Goal: Task Accomplishment & Management: Use online tool/utility

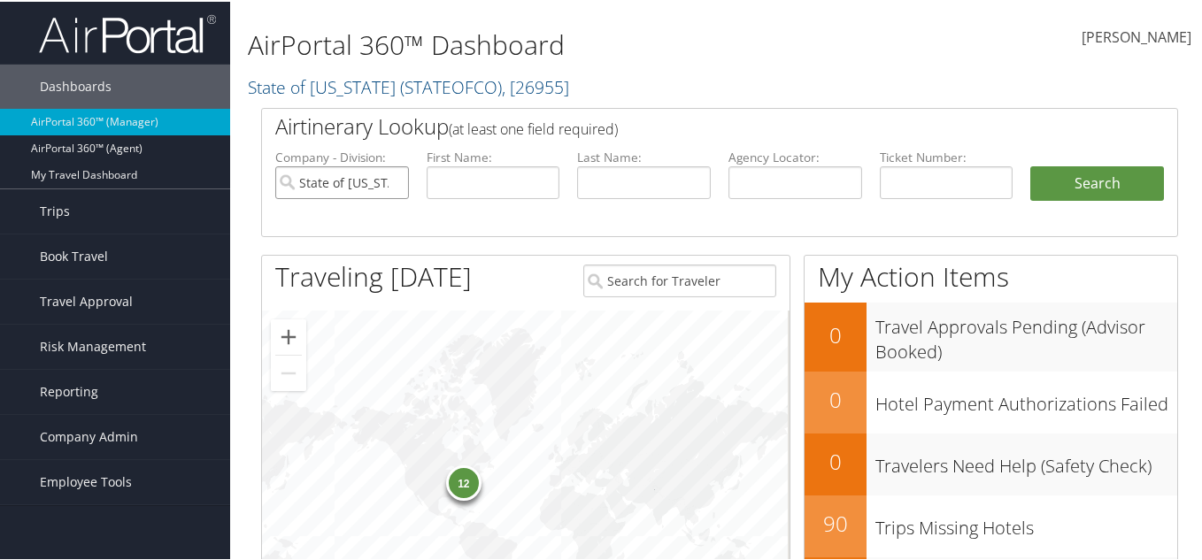
click at [352, 186] on input "State of Colorado" at bounding box center [342, 181] width 134 height 33
click at [742, 178] on input "text" at bounding box center [795, 181] width 134 height 33
paste input "CB7YHC"
type input "CB7YHC"
click at [1118, 188] on button "Search" at bounding box center [1097, 182] width 134 height 35
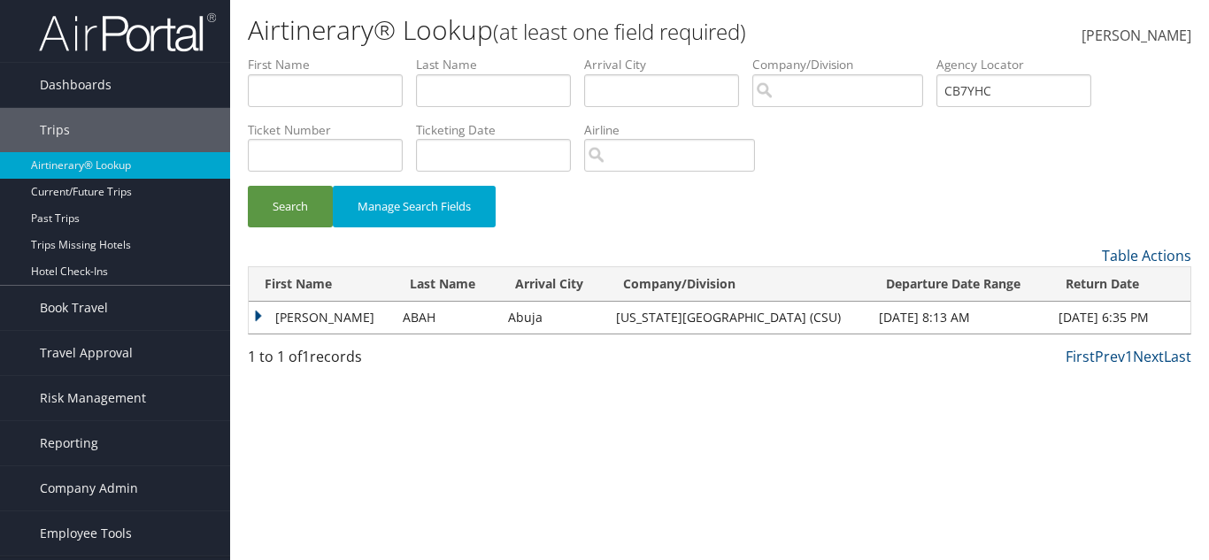
drag, startPoint x: 480, startPoint y: 324, endPoint x: 365, endPoint y: 326, distance: 115.0
click at [499, 324] on td "Abuja" at bounding box center [553, 318] width 108 height 32
click at [270, 312] on td "THERESA" at bounding box center [321, 318] width 145 height 32
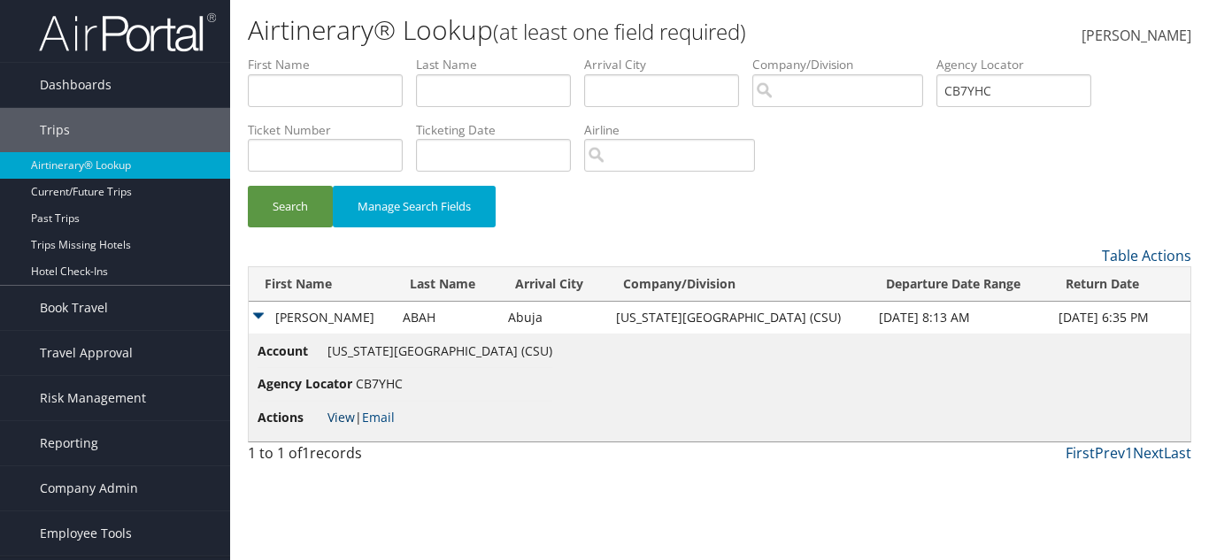
click at [343, 413] on link "View" at bounding box center [340, 417] width 27 height 17
click at [347, 411] on link "View" at bounding box center [340, 417] width 27 height 17
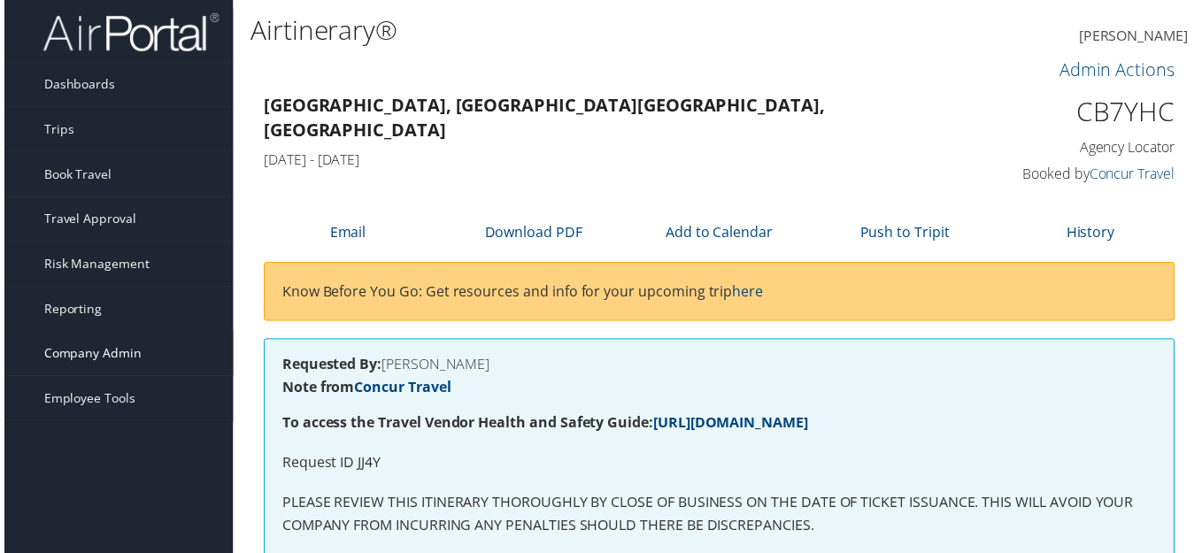
click at [133, 348] on link "Company Admin" at bounding box center [115, 356] width 230 height 44
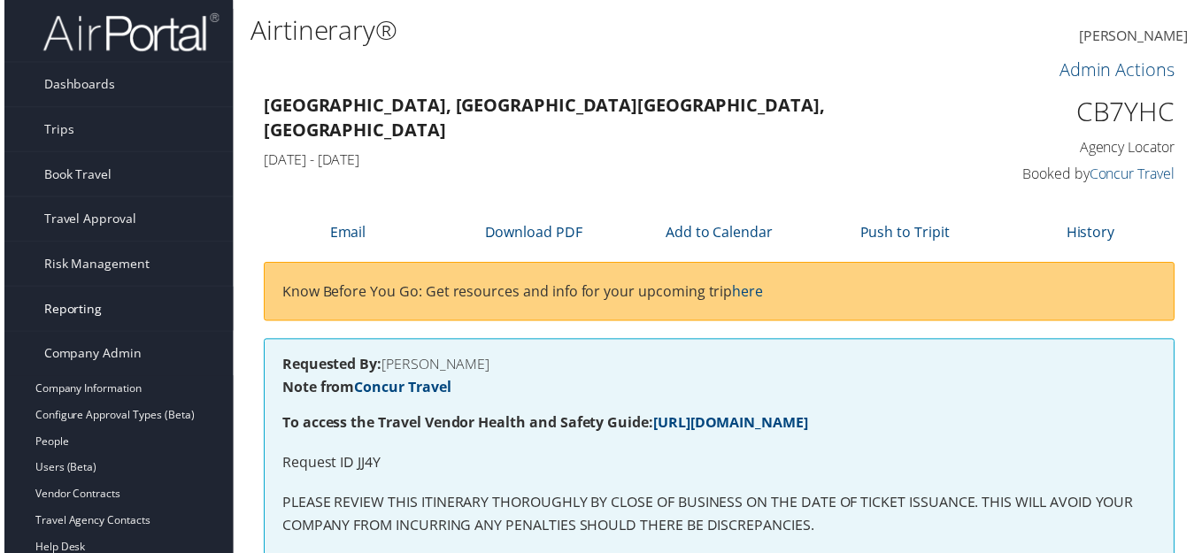
click at [137, 310] on link "Reporting" at bounding box center [115, 310] width 230 height 44
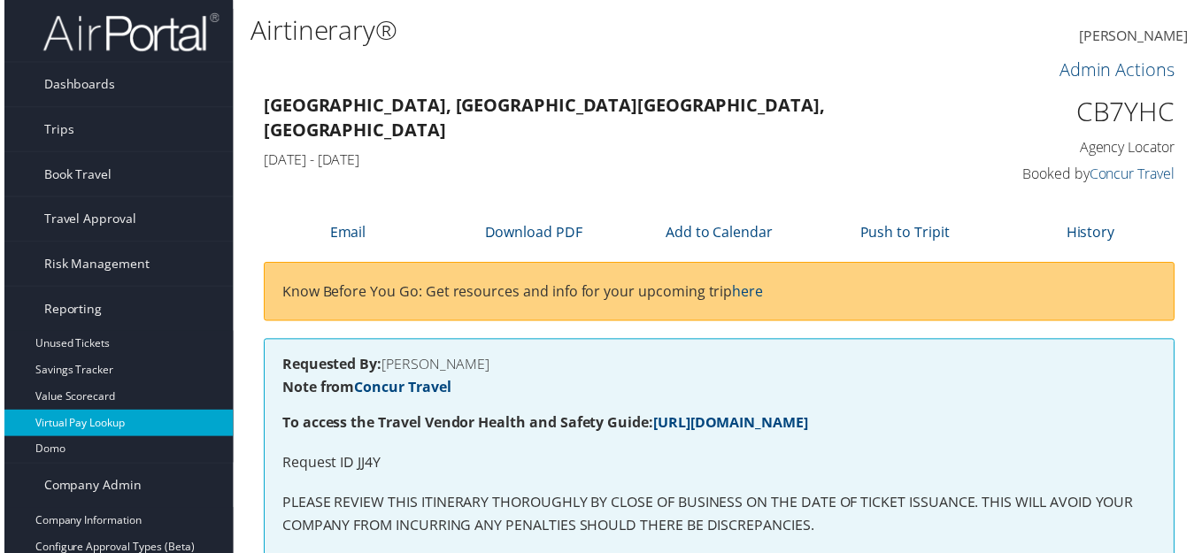
click at [76, 420] on link "Virtual Pay Lookup" at bounding box center [115, 425] width 230 height 27
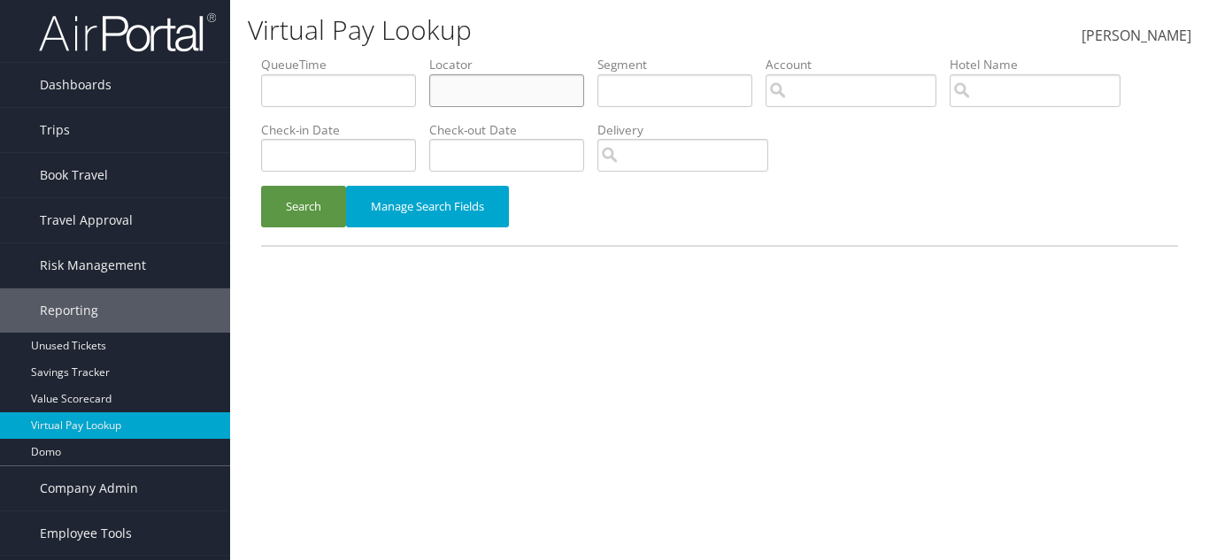
click at [520, 104] on input "text" at bounding box center [506, 90] width 155 height 33
paste input "DCORCW"
type input "DCORCW"
click at [302, 203] on button "Search" at bounding box center [303, 207] width 85 height 42
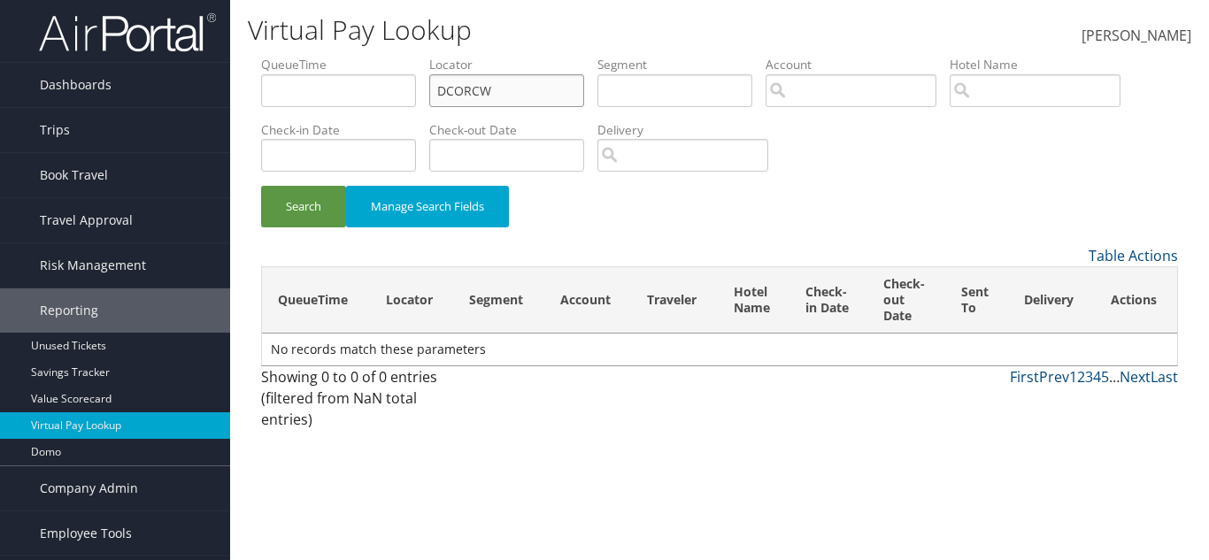
click at [556, 99] on input "DCORCW" at bounding box center [506, 90] width 155 height 33
click at [316, 216] on button "Search" at bounding box center [303, 207] width 85 height 42
click at [303, 214] on button "Search" at bounding box center [303, 207] width 85 height 42
click at [292, 200] on button "Search" at bounding box center [303, 207] width 85 height 42
click at [277, 199] on button "Search" at bounding box center [303, 207] width 85 height 42
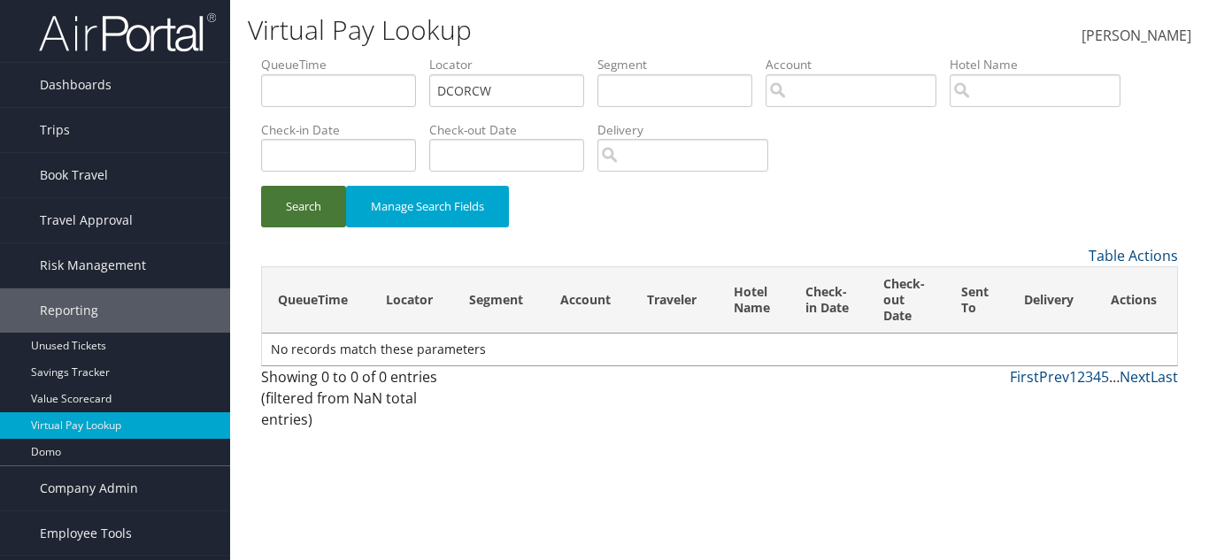
click at [281, 202] on button "Search" at bounding box center [303, 207] width 85 height 42
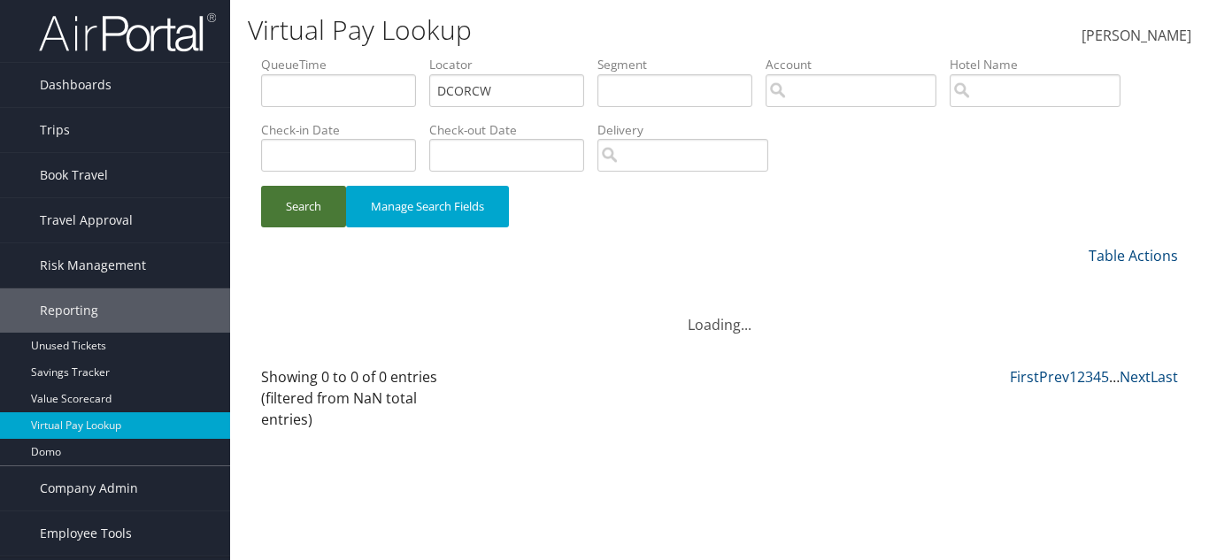
click at [281, 202] on button "Search" at bounding box center [303, 207] width 85 height 42
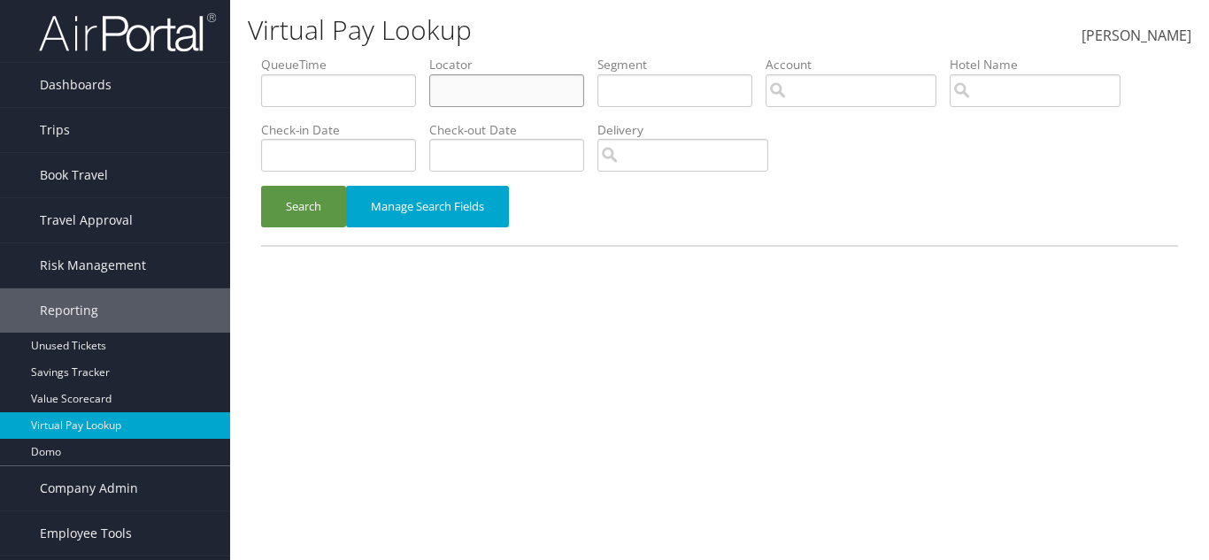
click at [499, 87] on input "text" at bounding box center [506, 90] width 155 height 33
paste input "DCORCW"
type input "DCORCW"
click at [300, 222] on button "Search" at bounding box center [303, 207] width 85 height 42
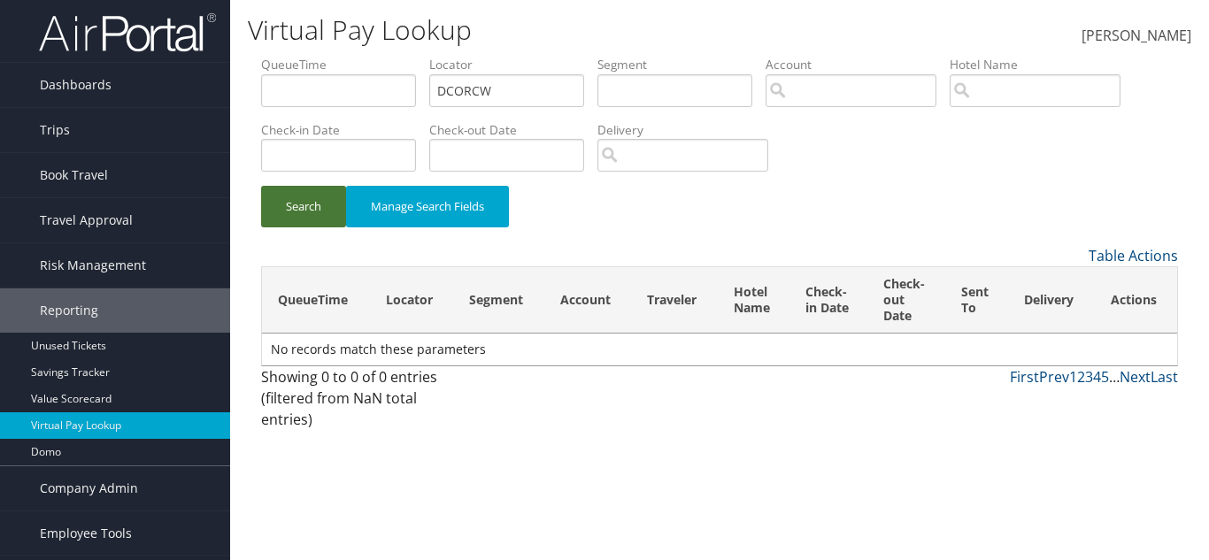
click at [285, 222] on button "Search" at bounding box center [303, 207] width 85 height 42
click at [288, 209] on button "Search" at bounding box center [303, 207] width 85 height 42
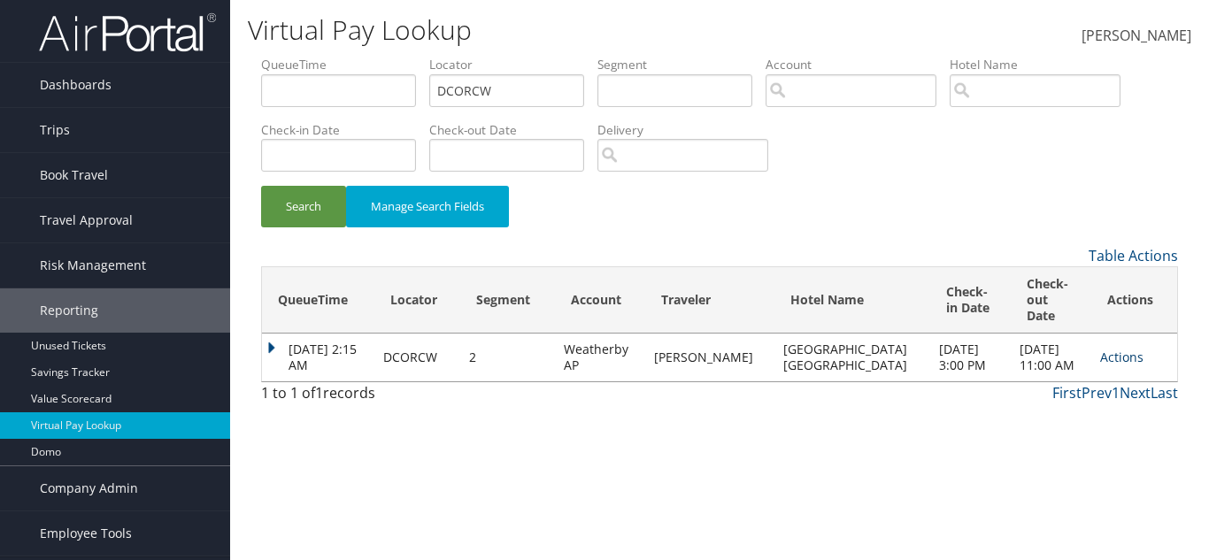
click at [1104, 349] on link "Actions" at bounding box center [1121, 357] width 43 height 17
click at [1115, 398] on link "Logs" at bounding box center [1130, 404] width 83 height 30
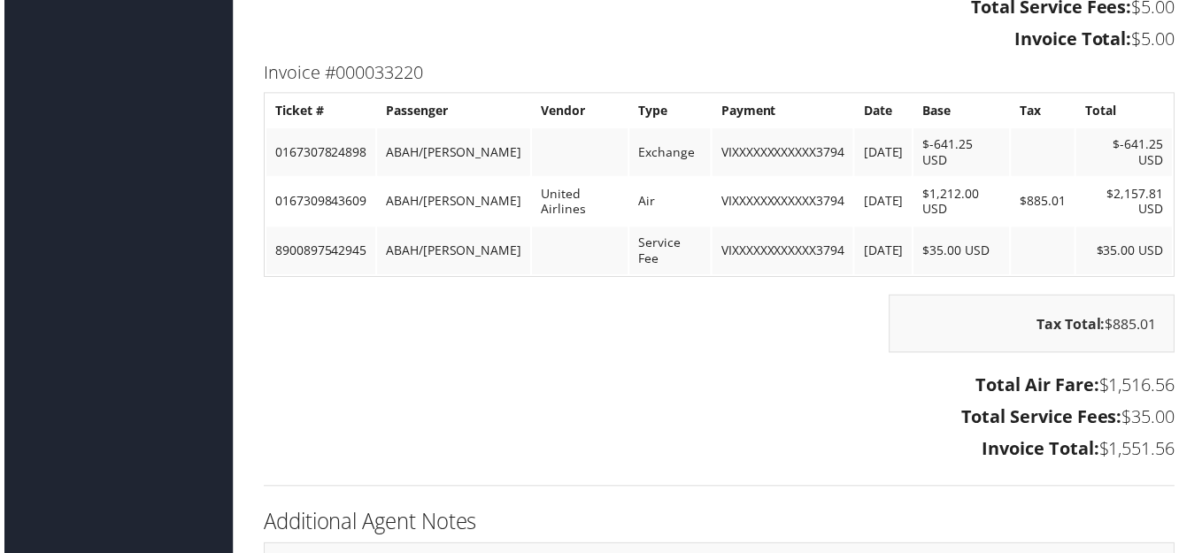
scroll to position [4955, 0]
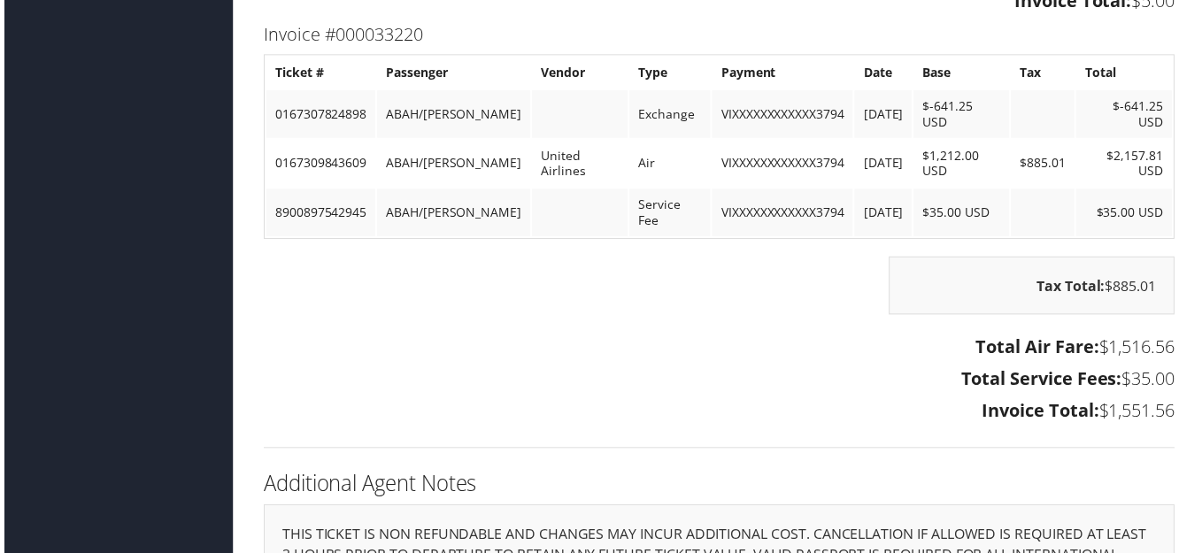
drag, startPoint x: 1103, startPoint y: 392, endPoint x: 1183, endPoint y: 396, distance: 79.8
click at [1183, 396] on div "Total Air Fare: $1,516.56 Total Service Fees: $35.00 Invoice Total: $1,551.56" at bounding box center [719, 383] width 943 height 98
click at [1164, 403] on h3 "Invoice Total: $1,551.56" at bounding box center [719, 413] width 917 height 25
